Goal: Navigation & Orientation: Find specific page/section

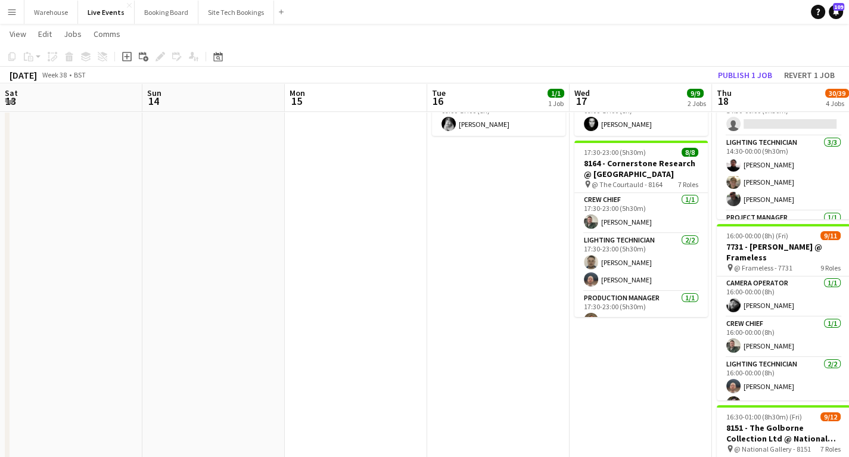
scroll to position [275, 0]
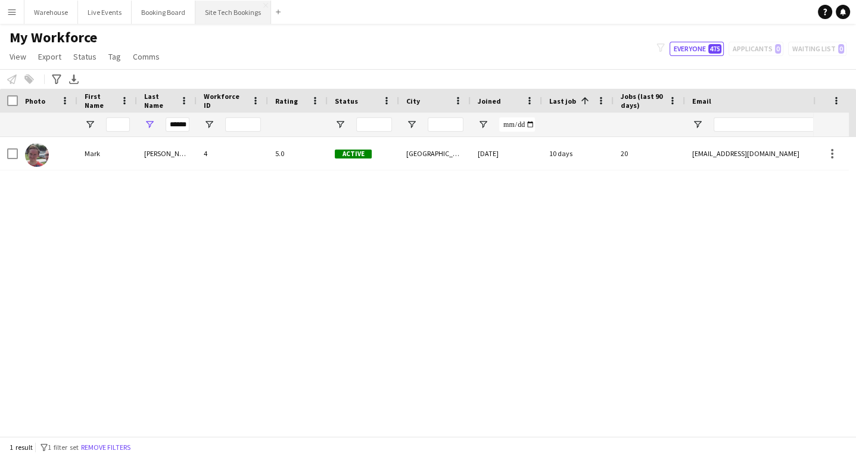
click at [237, 10] on button "Site Tech Bookings Close" at bounding box center [233, 12] width 76 height 23
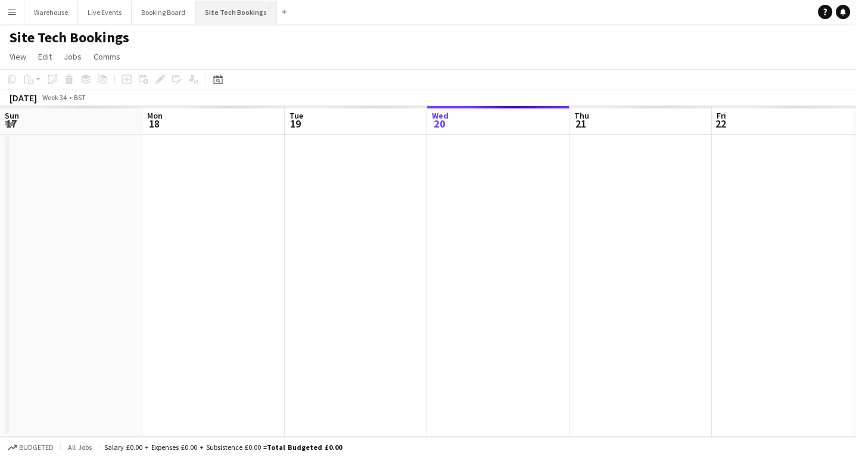
scroll to position [0, 285]
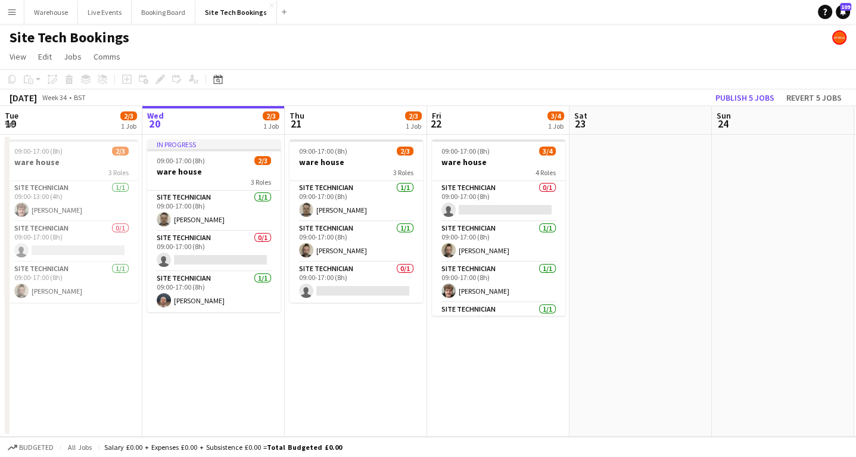
click at [354, 359] on app-date-cell "09:00-17:00 (8h) 2/3 ware house 3 Roles Site Technician [DATE] 09:00-17:00 (8h)…" at bounding box center [356, 286] width 142 height 302
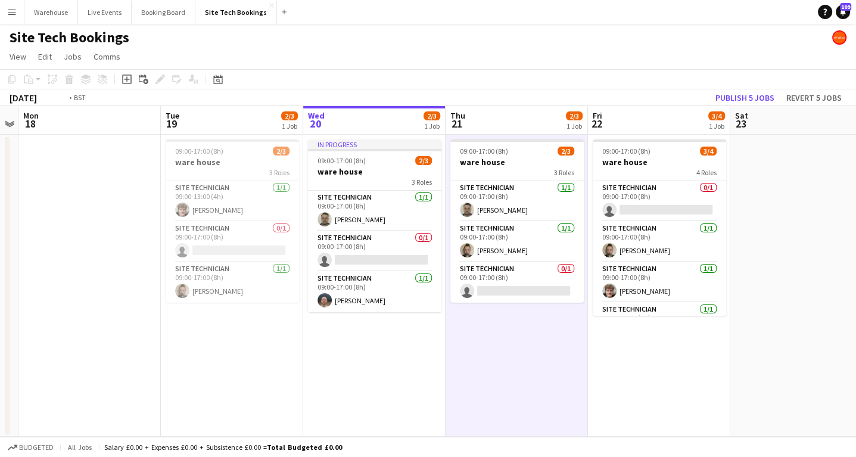
drag, startPoint x: 295, startPoint y: 363, endPoint x: 358, endPoint y: 330, distance: 71.9
click at [414, 369] on app-calendar-viewport "Fri 15 4/4 1 Job Sat 16 Sun 17 Mon 18 Tue 19 2/3 1 Job Wed 20 2/3 1 Job Thu 21 …" at bounding box center [428, 271] width 856 height 331
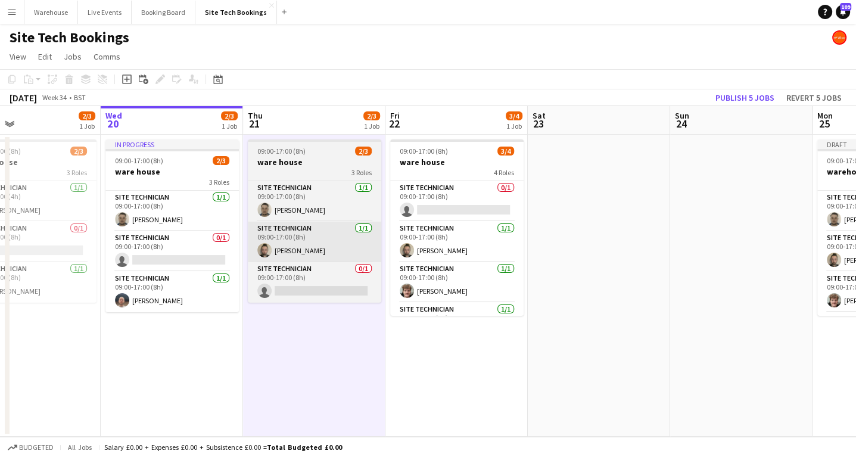
drag, startPoint x: 391, startPoint y: 344, endPoint x: 295, endPoint y: 244, distance: 138.6
click at [252, 337] on app-calendar-viewport "Sat 16 Sun 17 Mon 18 Tue 19 2/3 1 Job Wed 20 2/3 1 Job Thu 21 2/3 1 Job Fri 22 …" at bounding box center [428, 271] width 856 height 331
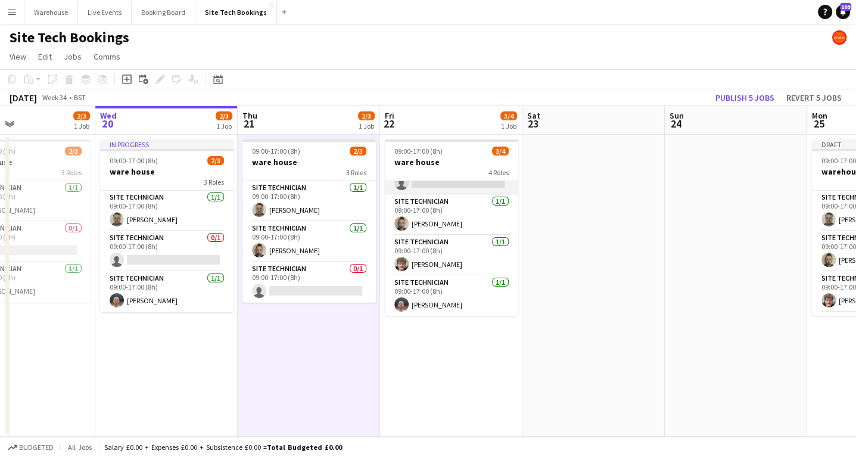
scroll to position [0, 0]
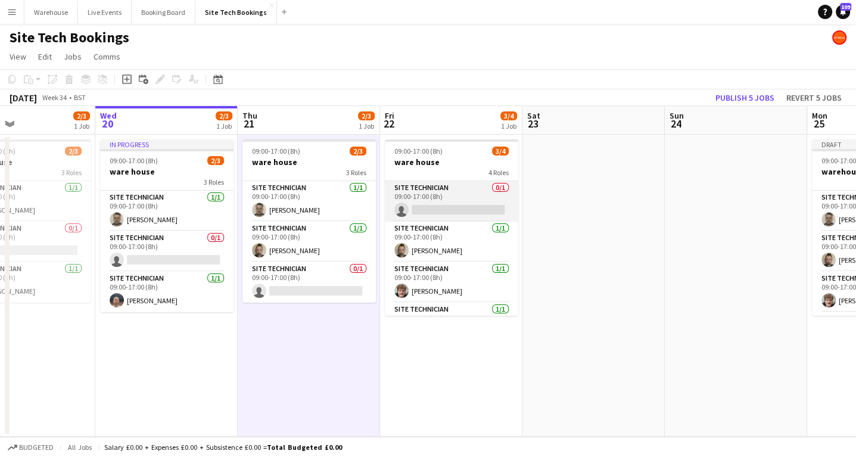
click at [434, 194] on app-card-role "Site Technician 0/1 09:00-17:00 (8h) single-neutral-actions" at bounding box center [451, 201] width 133 height 40
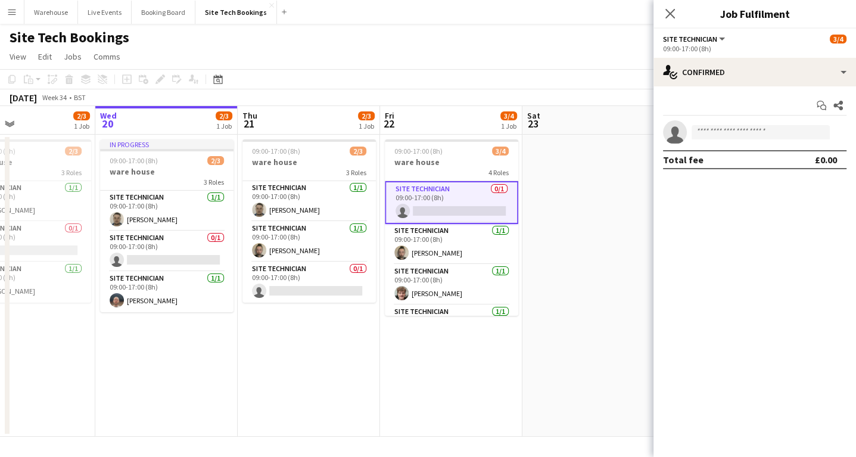
drag, startPoint x: 360, startPoint y: 393, endPoint x: 356, endPoint y: 403, distance: 11.2
click at [360, 393] on app-date-cell "09:00-17:00 (8h) 2/3 ware house 3 Roles Site Technician [DATE] 09:00-17:00 (8h)…" at bounding box center [309, 286] width 142 height 302
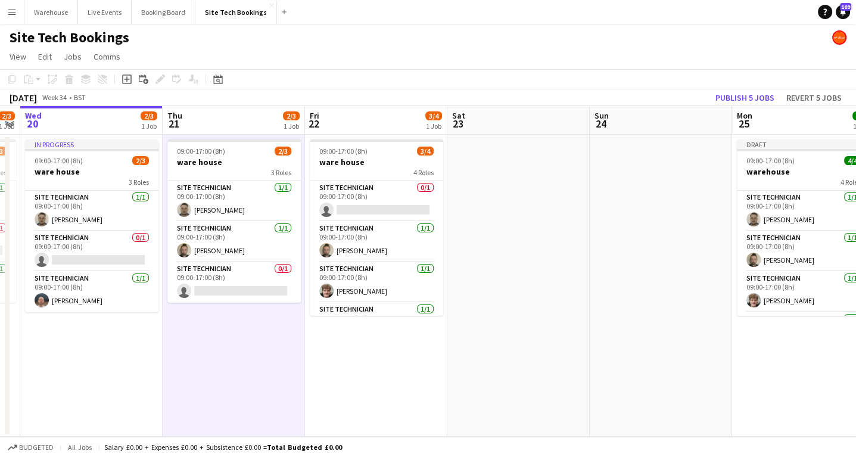
scroll to position [0, 278]
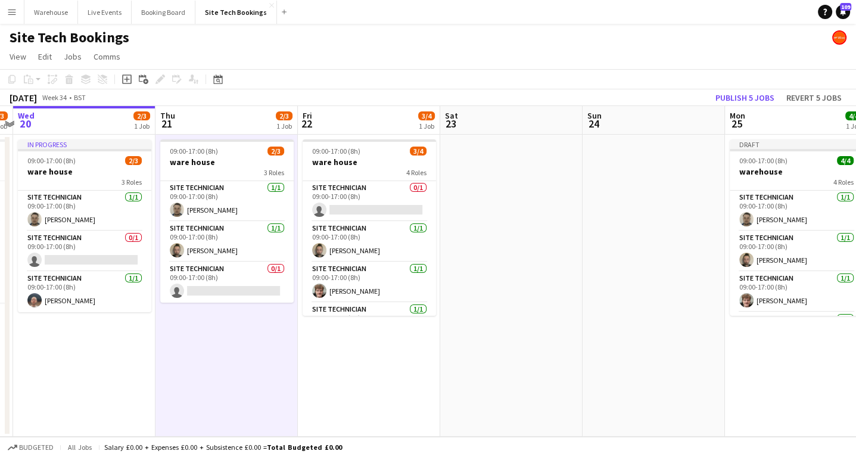
drag, startPoint x: 626, startPoint y: 350, endPoint x: 394, endPoint y: 326, distance: 234.1
click at [538, 373] on app-calendar-viewport "Mon 18 Tue 19 2/3 1 Job Wed 20 2/3 1 Job Thu 21 2/3 1 Job Fri 22 3/4 1 Job Sat …" at bounding box center [428, 271] width 856 height 331
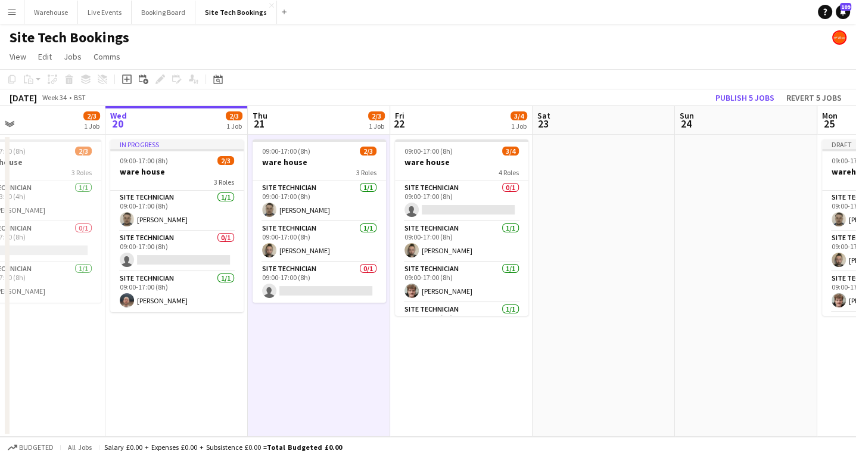
scroll to position [0, 316]
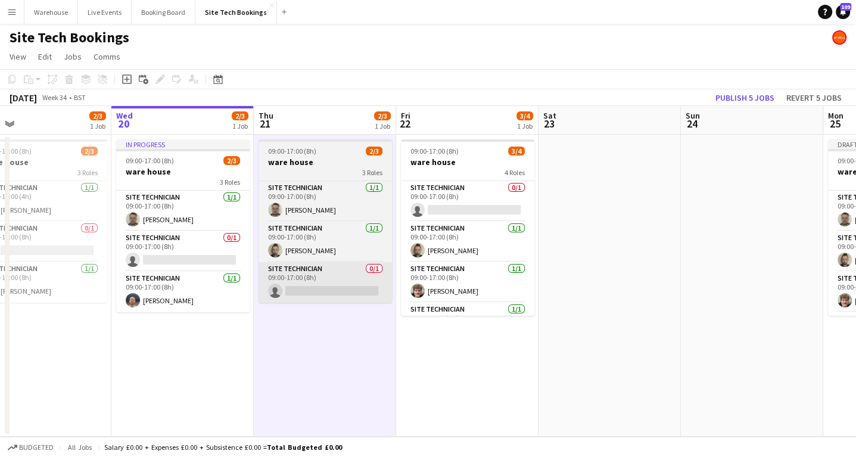
drag, startPoint x: 280, startPoint y: 326, endPoint x: 357, endPoint y: 273, distance: 93.8
click at [384, 326] on app-calendar-viewport "Sun 17 Mon 18 Tue 19 2/3 1 Job Wed 20 2/3 1 Job Thu 21 2/3 1 Job Fri 22 3/4 1 J…" at bounding box center [428, 271] width 856 height 331
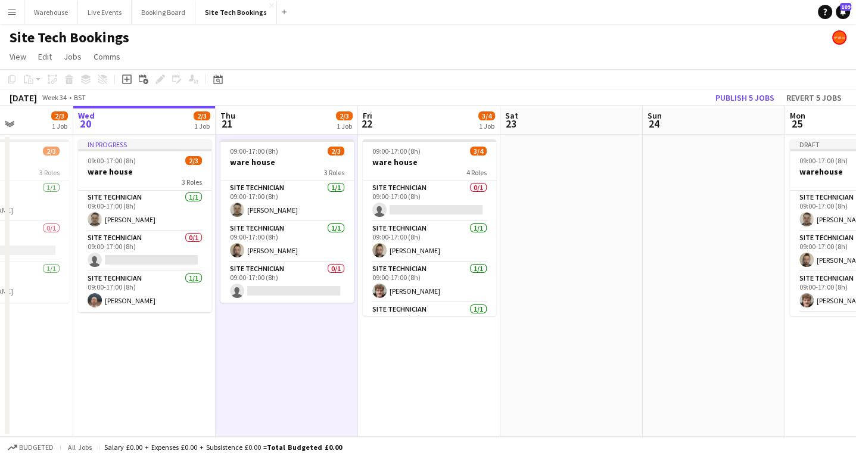
drag, startPoint x: 243, startPoint y: 357, endPoint x: 374, endPoint y: 353, distance: 131.1
click at [374, 353] on app-calendar-viewport "Sun 17 Mon 18 Tue 19 2/3 1 Job Wed 20 2/3 1 Job Thu 21 2/3 1 Job Fri 22 3/4 1 J…" at bounding box center [428, 271] width 856 height 331
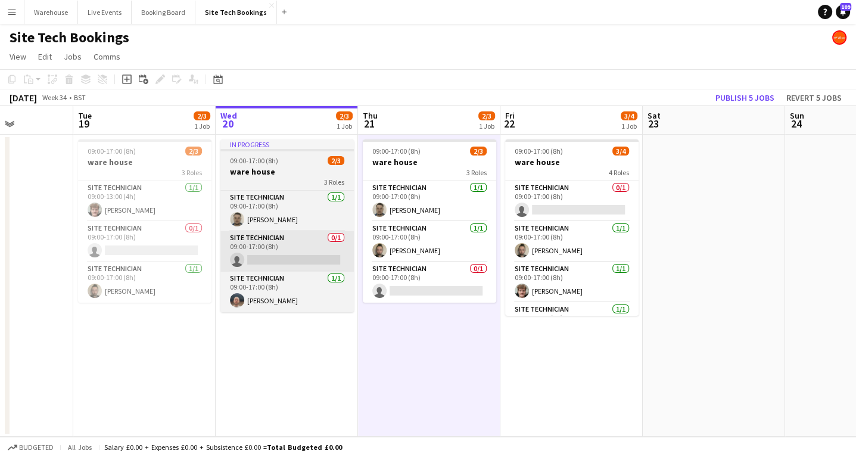
scroll to position [0, 327]
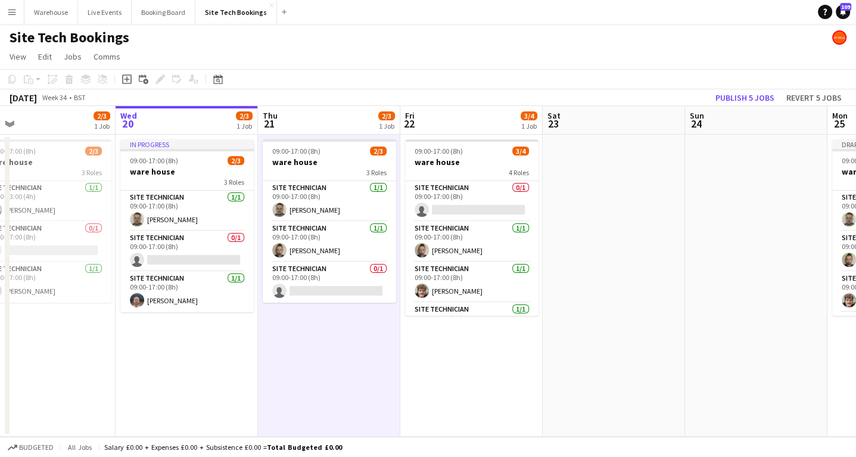
drag, startPoint x: 356, startPoint y: 389, endPoint x: 301, endPoint y: 370, distance: 58.6
click at [301, 379] on app-calendar-viewport "Sat 16 Sun 17 Mon 18 Tue 19 2/3 1 Job Wed 20 2/3 1 Job Thu 21 2/3 1 Job Fri 22 …" at bounding box center [428, 271] width 856 height 331
drag, startPoint x: 166, startPoint y: 12, endPoint x: 169, endPoint y: 19, distance: 7.7
click at [167, 12] on button "Booking Board Close" at bounding box center [164, 12] width 64 height 23
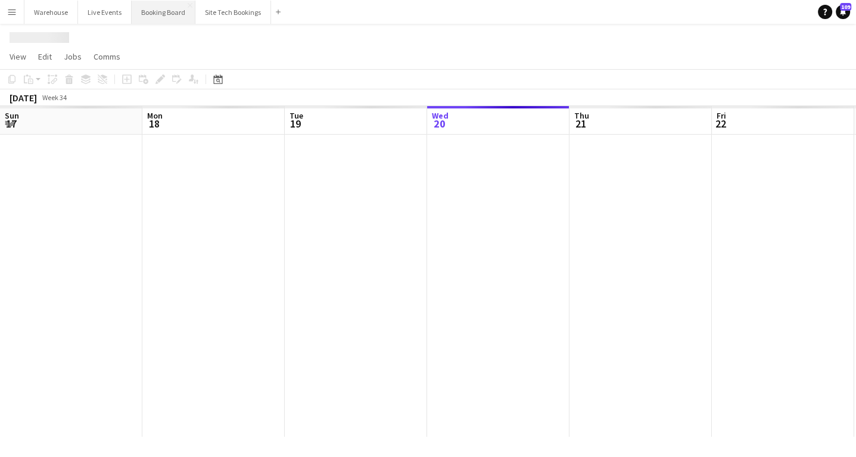
scroll to position [0, 285]
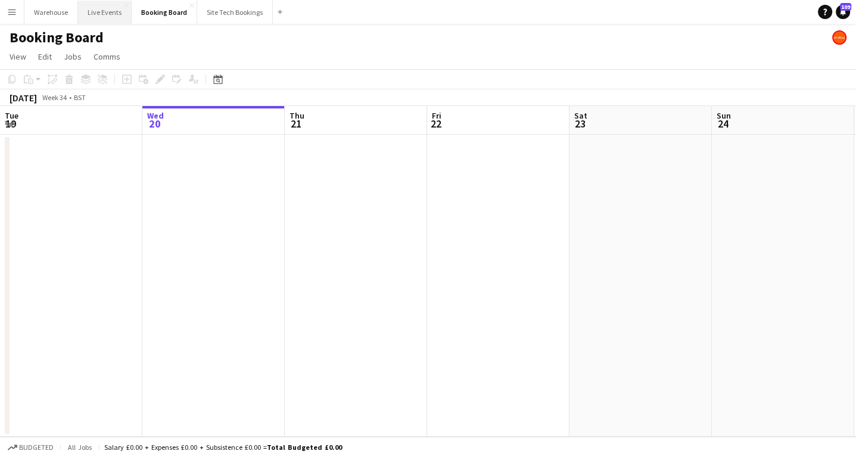
click at [117, 14] on button "Live Events Close" at bounding box center [105, 12] width 54 height 23
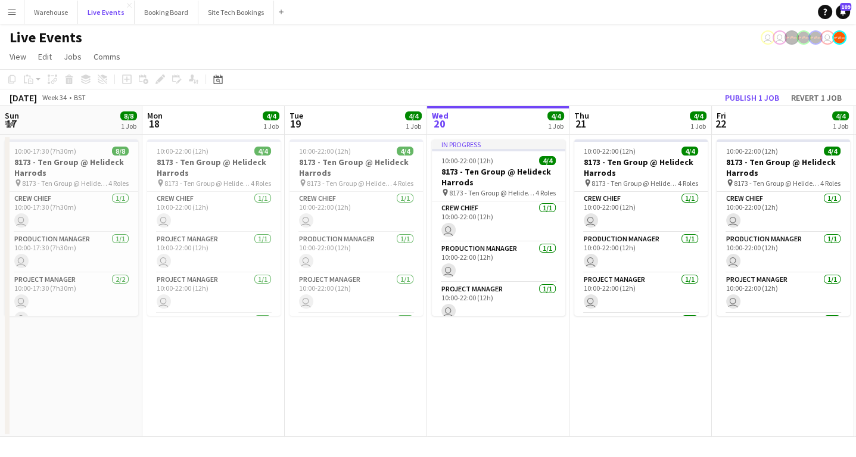
scroll to position [0, 285]
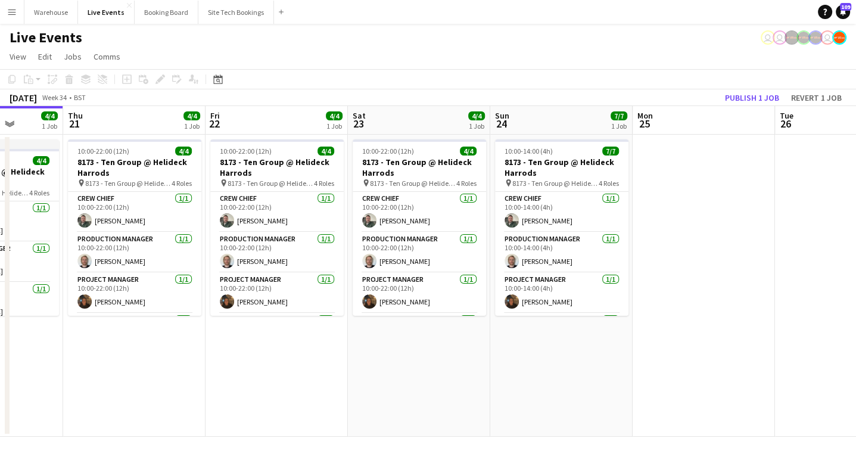
drag, startPoint x: 532, startPoint y: 388, endPoint x: 179, endPoint y: 390, distance: 352.5
click at [179, 390] on app-calendar-viewport "Sun 17 8/8 1 Job Mon 18 4/4 1 Job Tue 19 4/4 1 Job Wed 20 4/4 1 Job Thu 21 4/4 …" at bounding box center [428, 271] width 856 height 331
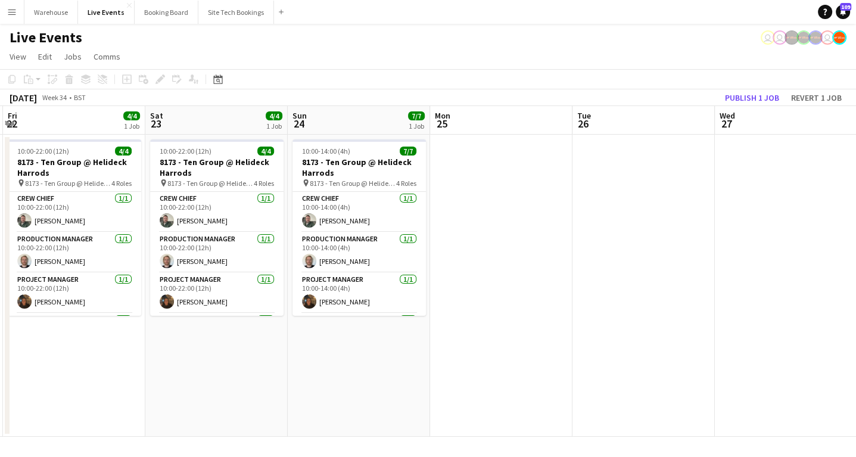
drag, startPoint x: 455, startPoint y: 391, endPoint x: 229, endPoint y: 384, distance: 225.8
click at [164, 394] on app-calendar-viewport "Tue 19 4/4 1 Job Wed 20 4/4 1 Job Thu 21 4/4 1 Job Fri 22 4/4 1 Job Sat 23 4/4 …" at bounding box center [428, 271] width 856 height 331
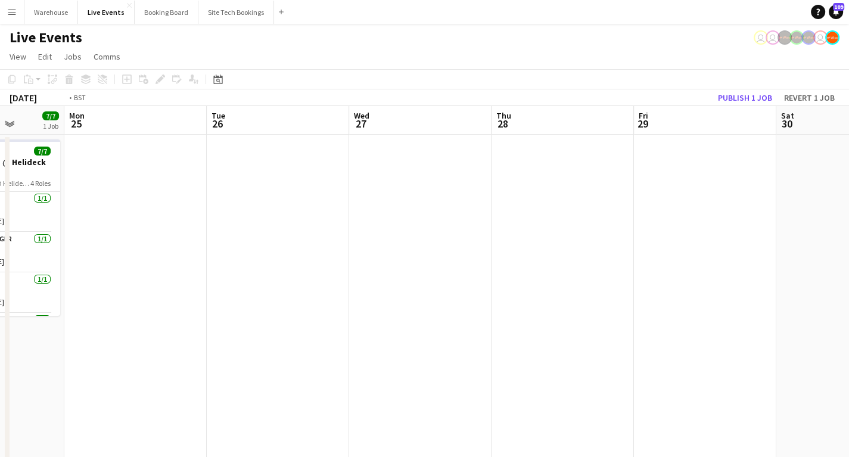
drag, startPoint x: 372, startPoint y: 391, endPoint x: 160, endPoint y: 369, distance: 213.7
click at [125, 380] on app-calendar-viewport "Fri 22 4/4 1 Job Sat 23 4/4 1 Job Sun 24 7/7 1 Job Mon 25 Tue 26 Wed 27 Thu 28 …" at bounding box center [424, 399] width 849 height 587
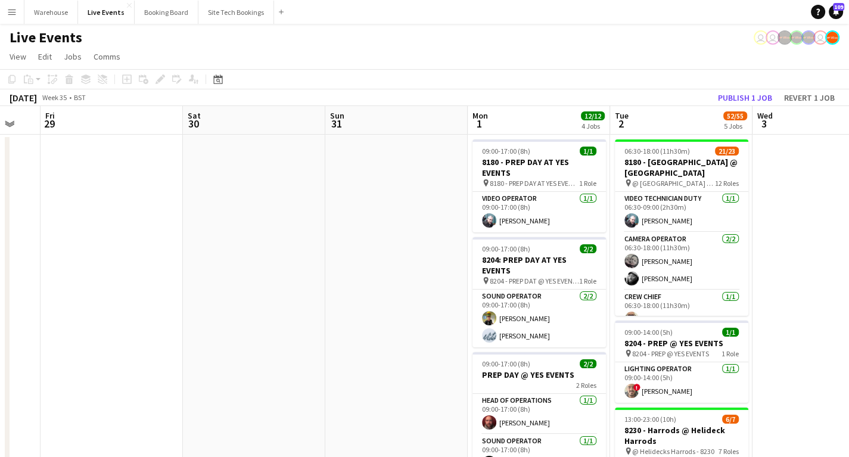
drag, startPoint x: 227, startPoint y: 348, endPoint x: -95, endPoint y: 334, distance: 322.5
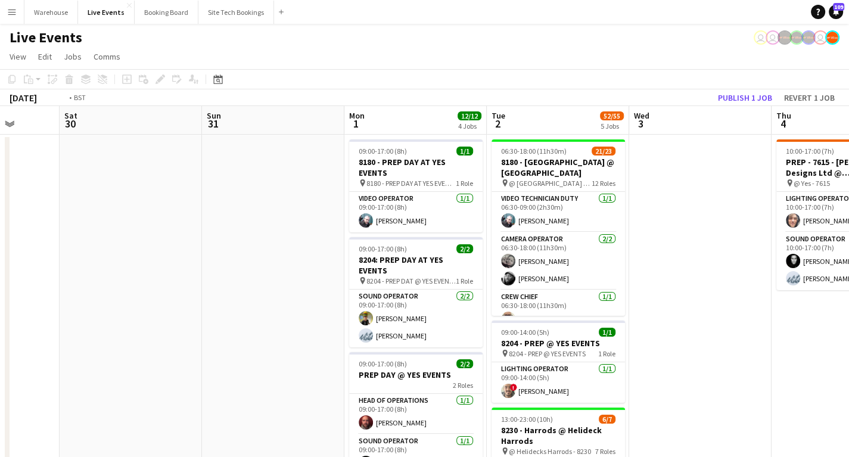
drag, startPoint x: 222, startPoint y: 361, endPoint x: 163, endPoint y: 361, distance: 59.6
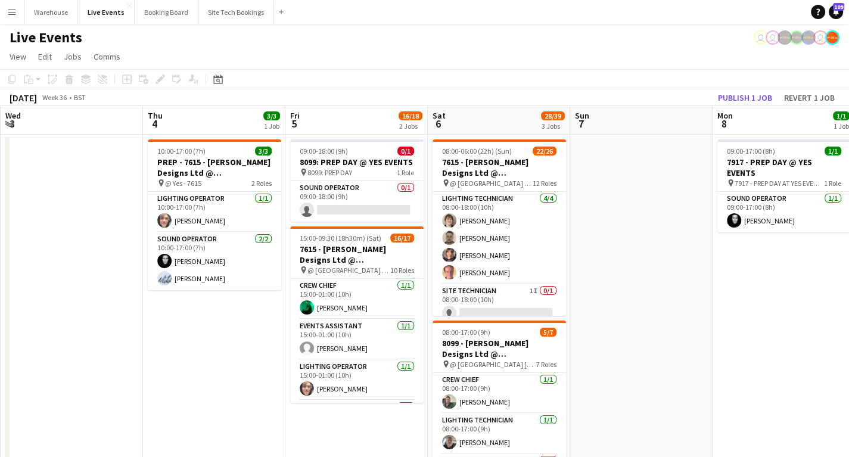
drag, startPoint x: 293, startPoint y: 354, endPoint x: 224, endPoint y: 351, distance: 69.1
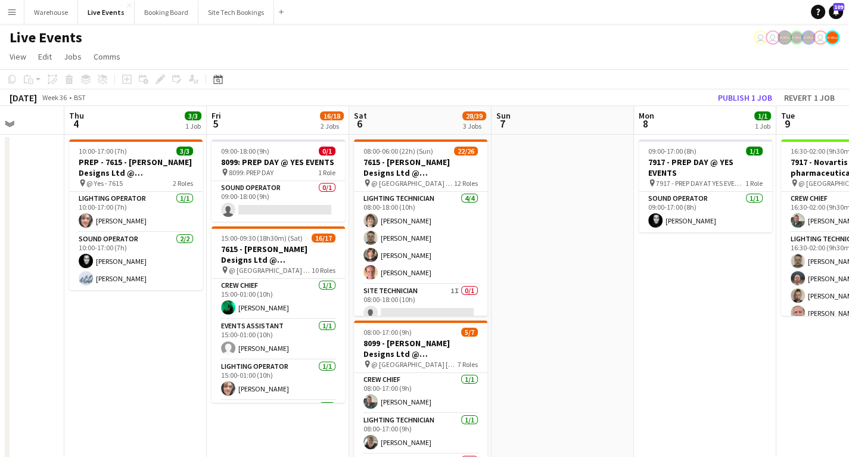
scroll to position [0, 419]
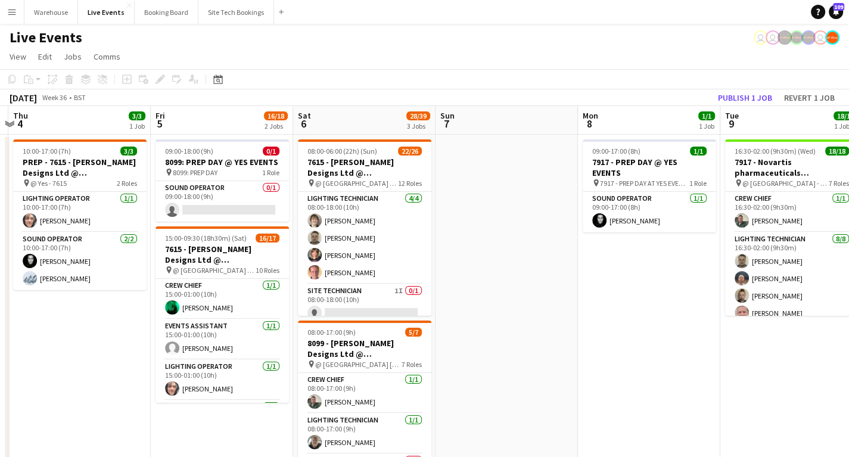
drag, startPoint x: 266, startPoint y: 333, endPoint x: 141, endPoint y: 336, distance: 124.5
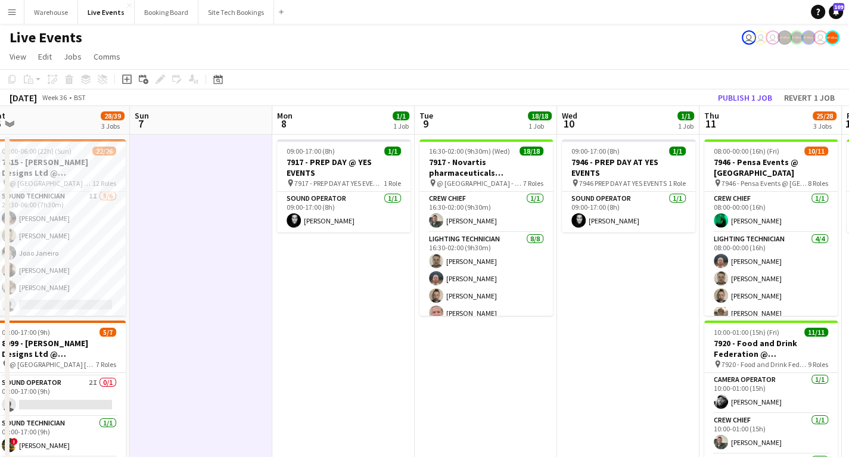
scroll to position [0, 420]
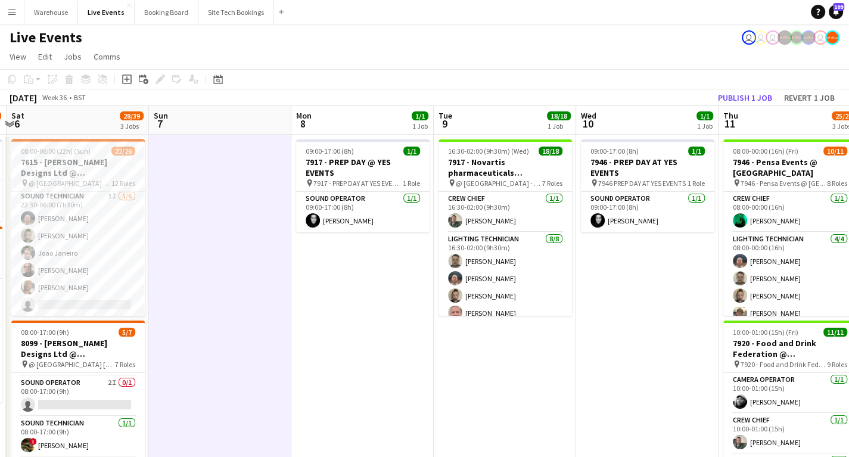
drag, startPoint x: 435, startPoint y: 319, endPoint x: 312, endPoint y: 315, distance: 123.3
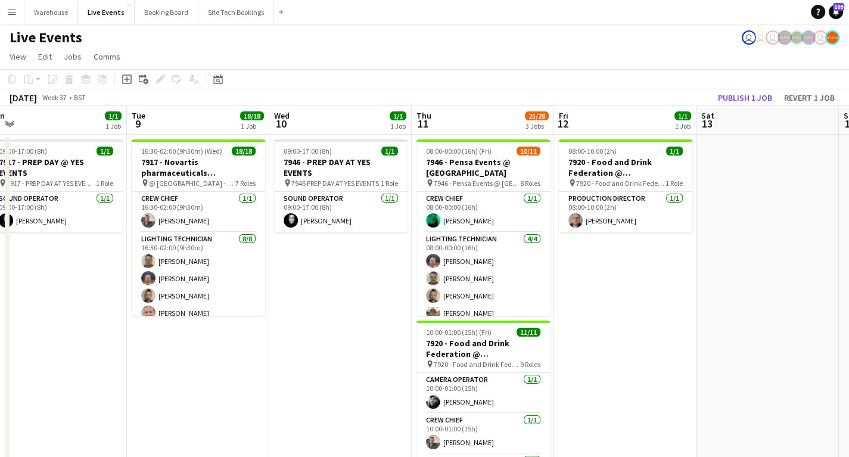
drag, startPoint x: 509, startPoint y: 374, endPoint x: 307, endPoint y: 339, distance: 204.8
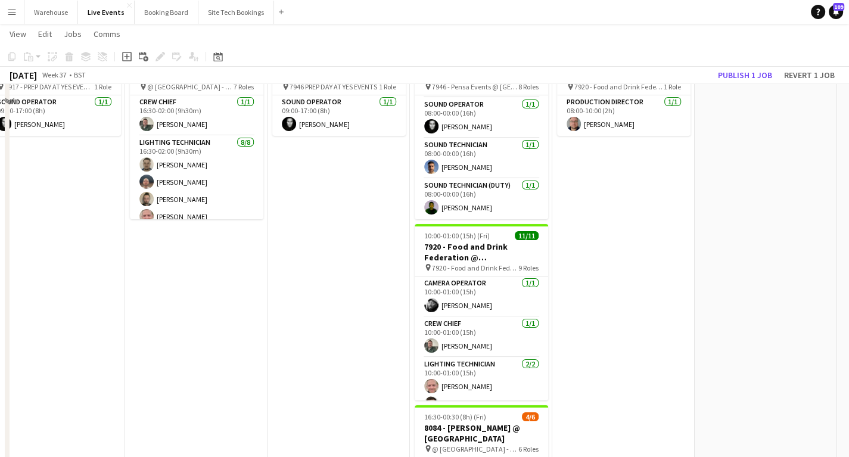
scroll to position [48, 0]
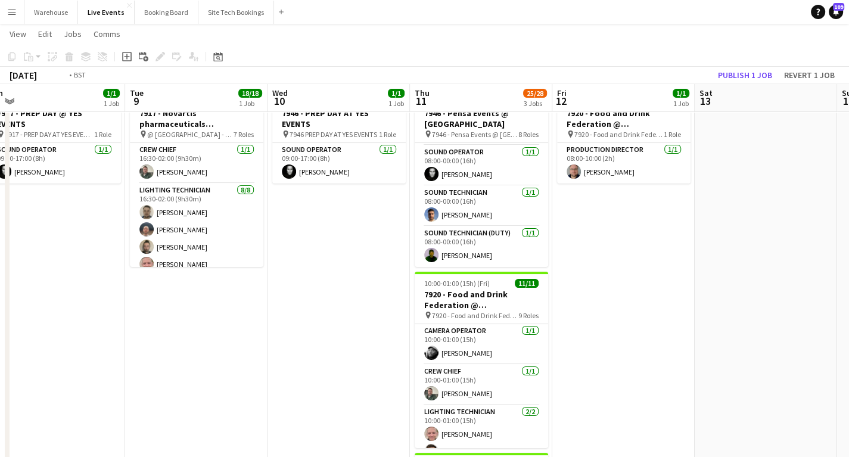
drag, startPoint x: 603, startPoint y: 337, endPoint x: 360, endPoint y: 331, distance: 243.1
click at [632, 334] on app-calendar-viewport "Sat 6 28/39 3 Jobs Sun 7 Mon 8 1/1 1 Job Tue 9 18/18 1 Job Wed 10 1/1 1 Job Thu…" at bounding box center [424, 466] width 849 height 934
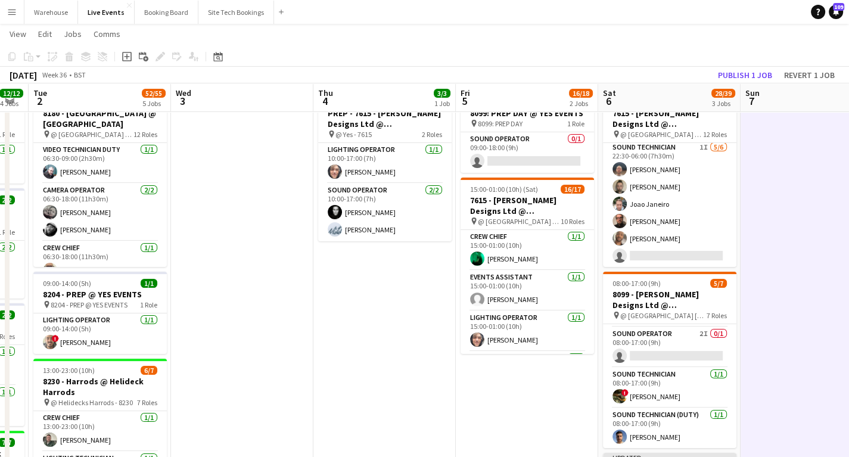
drag, startPoint x: 269, startPoint y: 378, endPoint x: 564, endPoint y: 372, distance: 294.8
click at [572, 374] on app-calendar-viewport "Mon 1 12/12 4 Jobs Tue 2 52/55 5 Jobs Wed 3 Thu 4 3/3 1 Job Fri 5 16/18 2 Jobs …" at bounding box center [424, 466] width 849 height 934
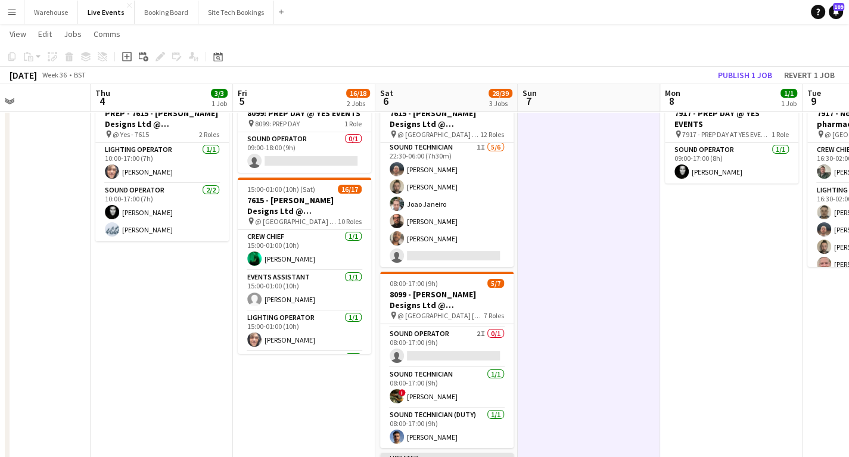
scroll to position [0, 448]
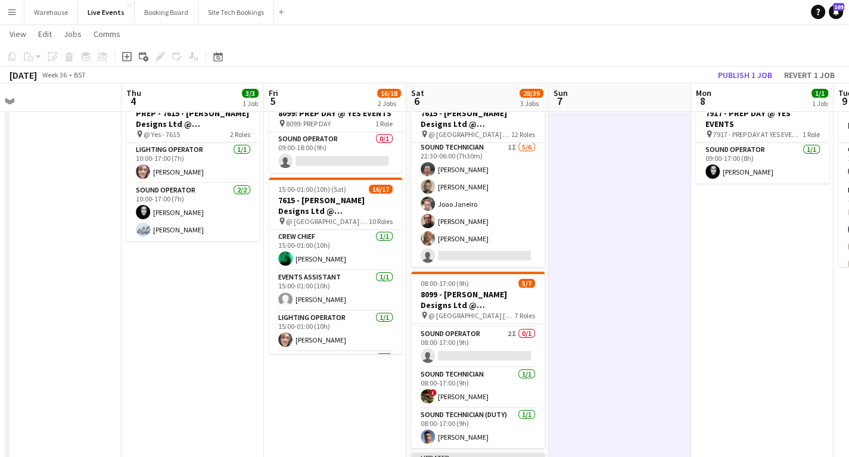
drag, startPoint x: 458, startPoint y: 362, endPoint x: -11, endPoint y: 326, distance: 470.0
click at [0, 326] on html "Menu Boards Boards Boards All jobs Status Workforce Workforce My Workforce Recr…" at bounding box center [424, 442] width 849 height 980
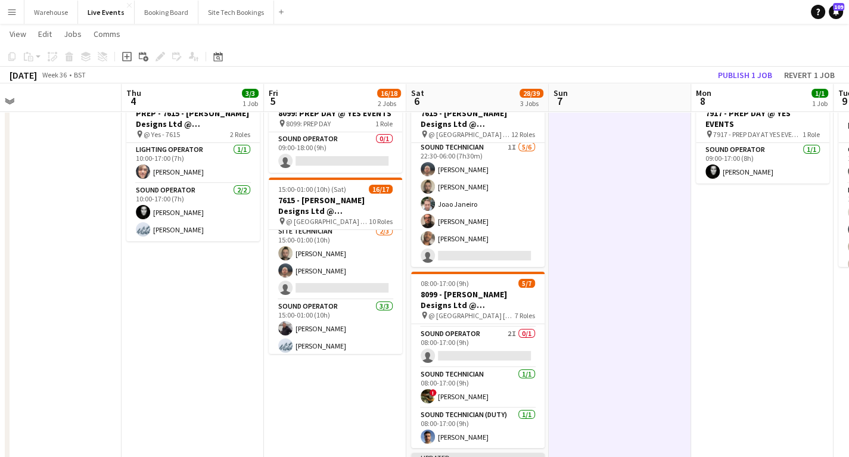
scroll to position [0, 0]
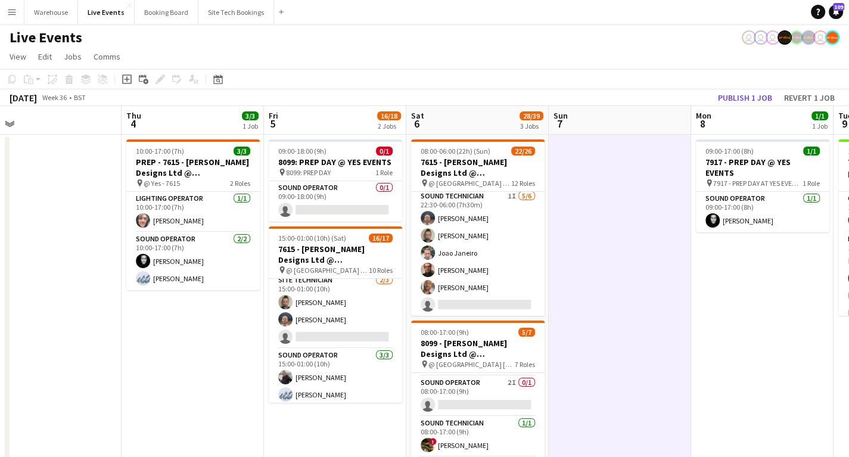
drag, startPoint x: 250, startPoint y: 341, endPoint x: 48, endPoint y: 347, distance: 202.0
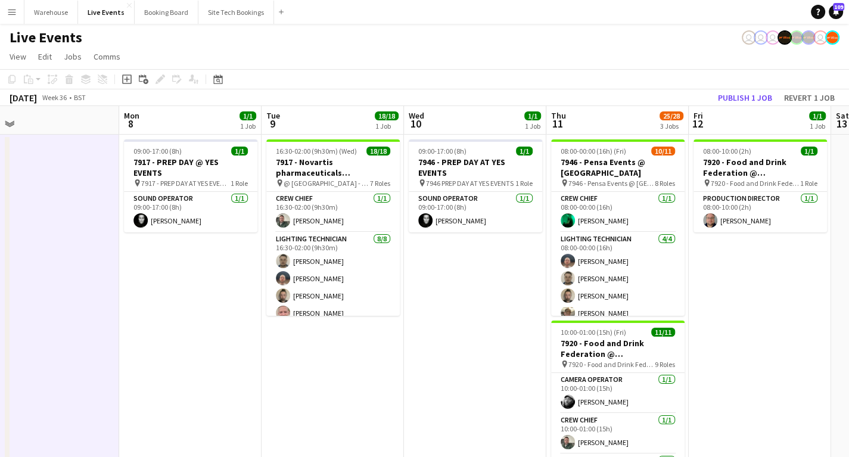
drag, startPoint x: 469, startPoint y: 348, endPoint x: 148, endPoint y: 341, distance: 321.7
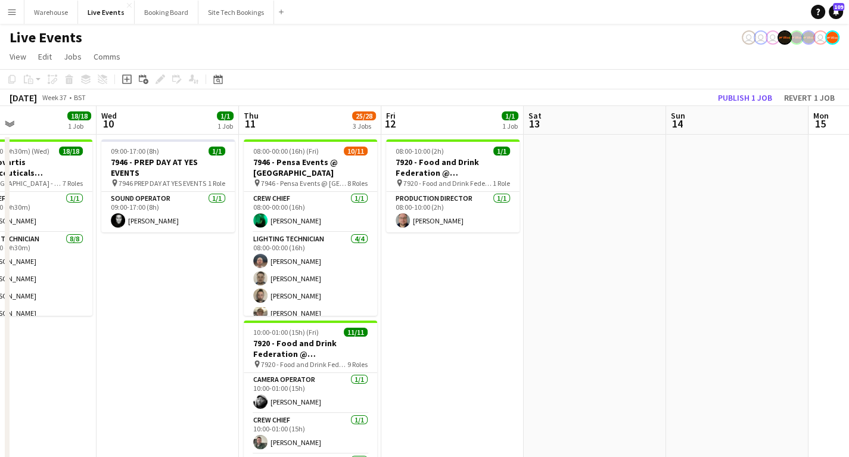
drag, startPoint x: 180, startPoint y: 367, endPoint x: 62, endPoint y: 364, distance: 118.5
drag, startPoint x: 549, startPoint y: 348, endPoint x: 106, endPoint y: 338, distance: 443.2
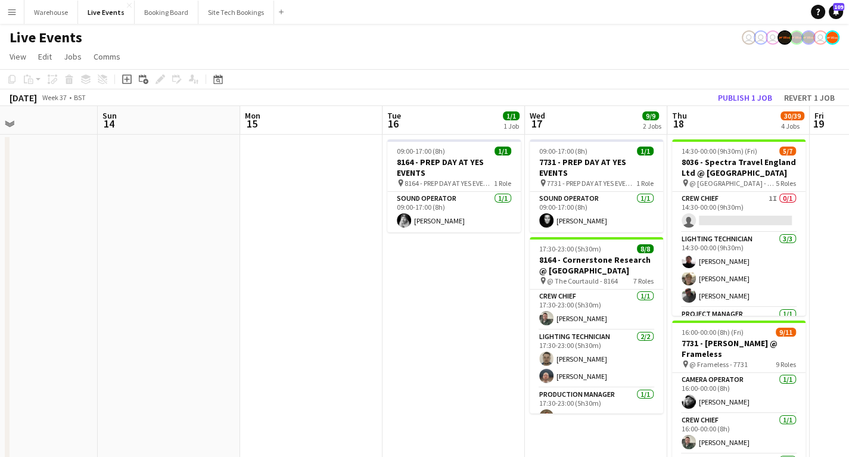
scroll to position [0, 360]
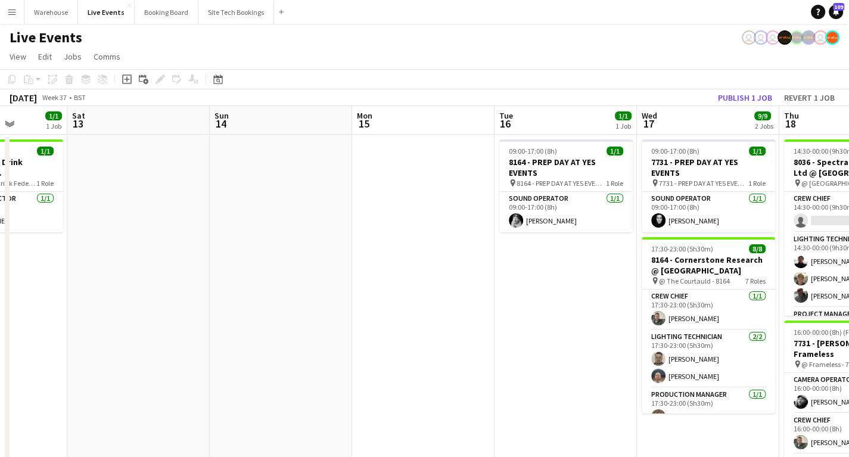
drag, startPoint x: 255, startPoint y: 326, endPoint x: -124, endPoint y: 325, distance: 378.7
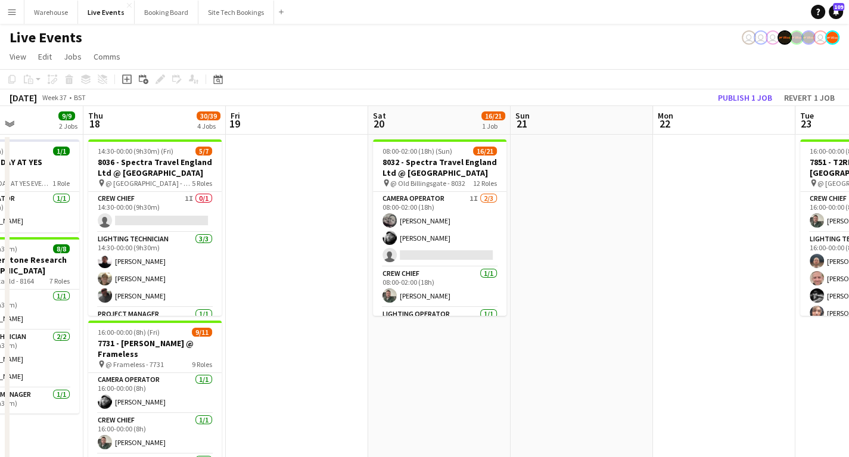
drag, startPoint x: 706, startPoint y: 310, endPoint x: 151, endPoint y: 333, distance: 556.1
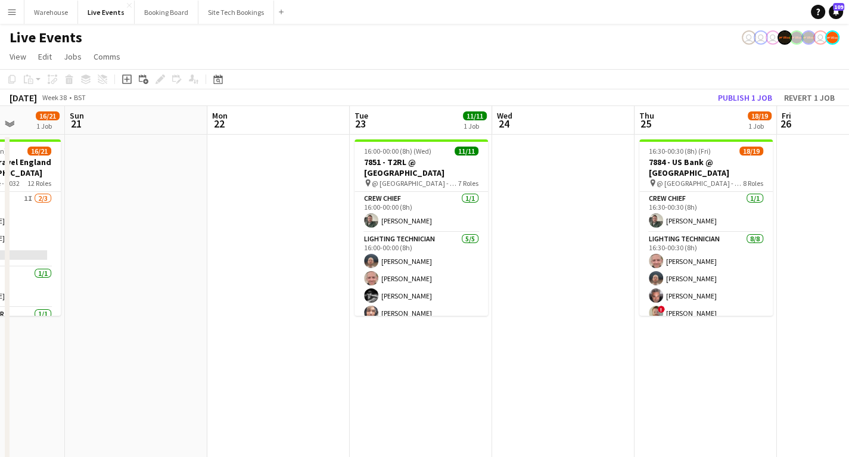
drag, startPoint x: 515, startPoint y: 340, endPoint x: 128, endPoint y: 339, distance: 386.5
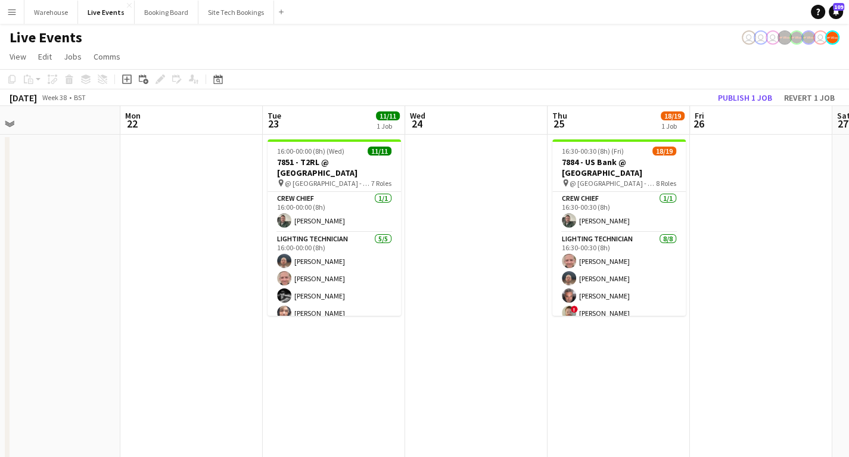
scroll to position [229, 0]
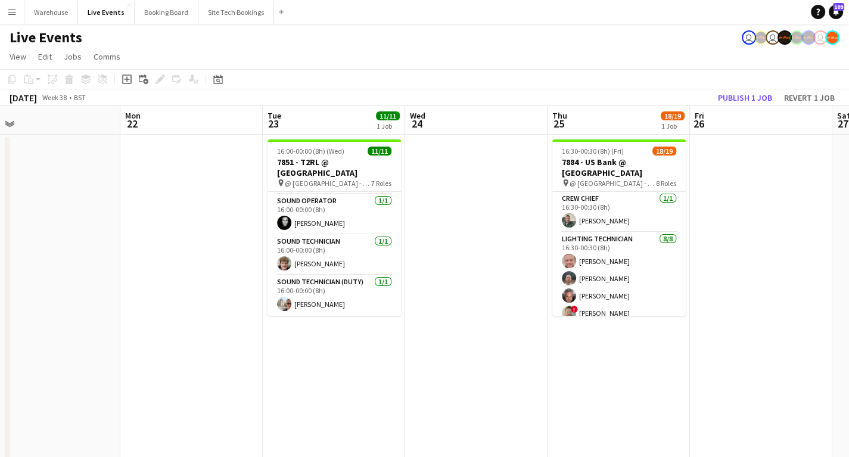
click at [9, 14] on app-icon "Menu" at bounding box center [12, 12] width 10 height 10
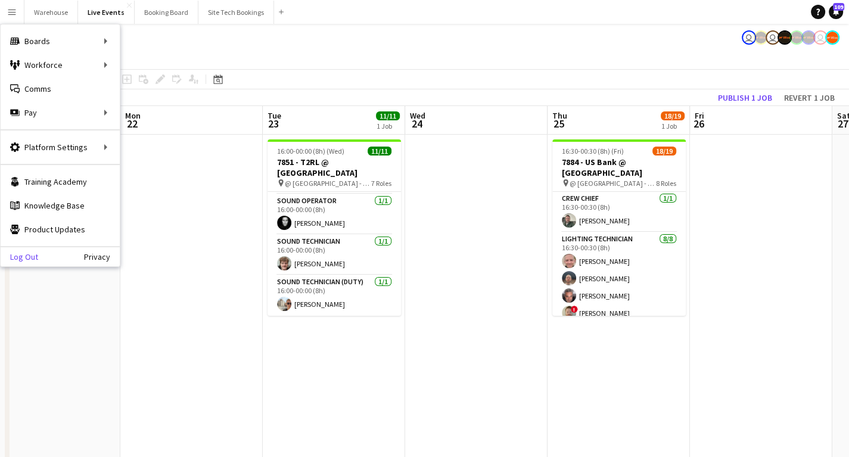
click at [17, 252] on link "Log Out" at bounding box center [20, 257] width 38 height 10
